Goal: Task Accomplishment & Management: Manage account settings

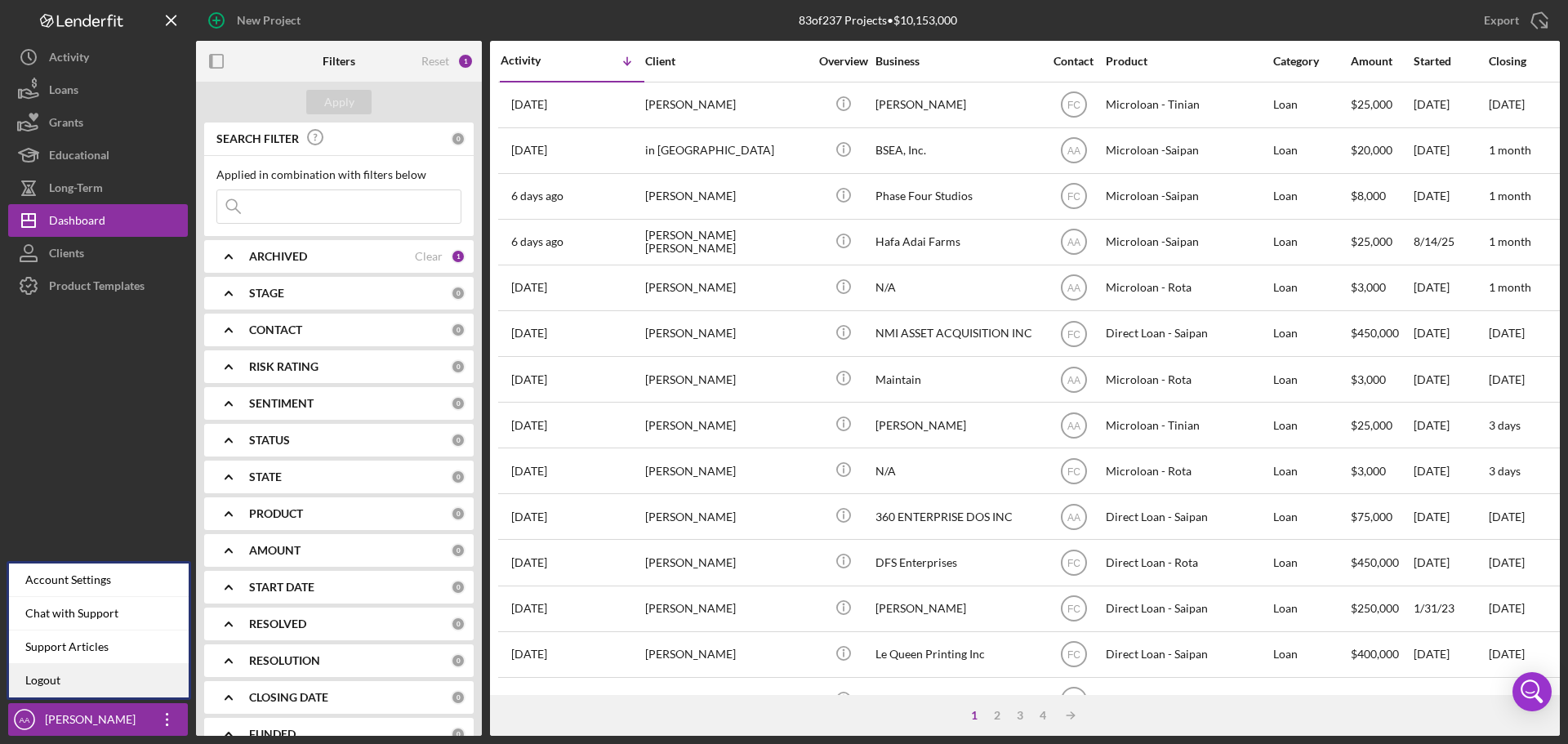
click at [121, 680] on link "Logout" at bounding box center [99, 681] width 179 height 34
